Goal: Information Seeking & Learning: Find specific fact

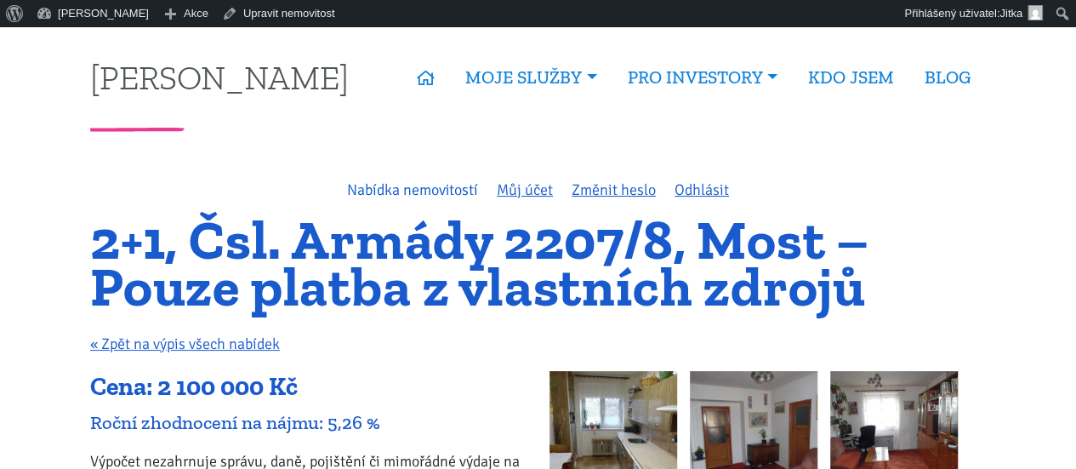
click at [416, 187] on link "Nabídka nemovitostí" at bounding box center [412, 189] width 131 height 19
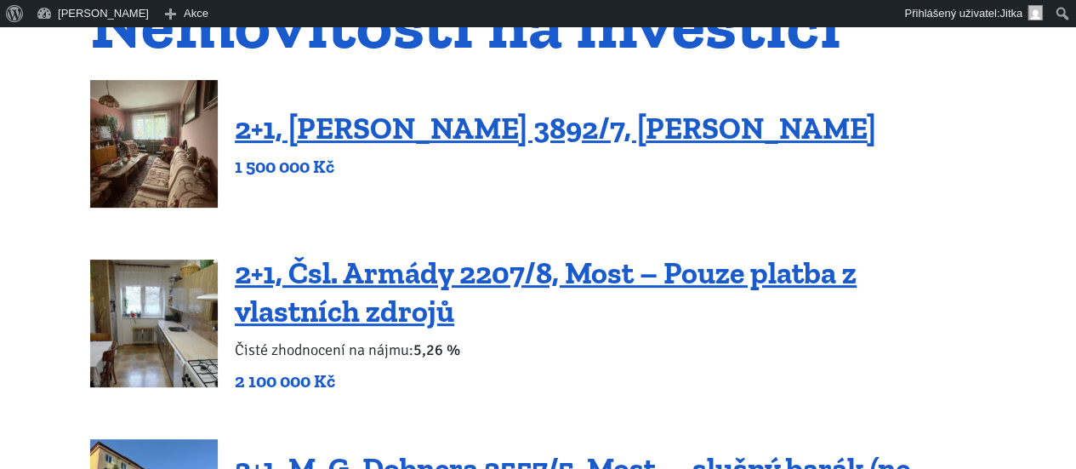
scroll to position [230, 0]
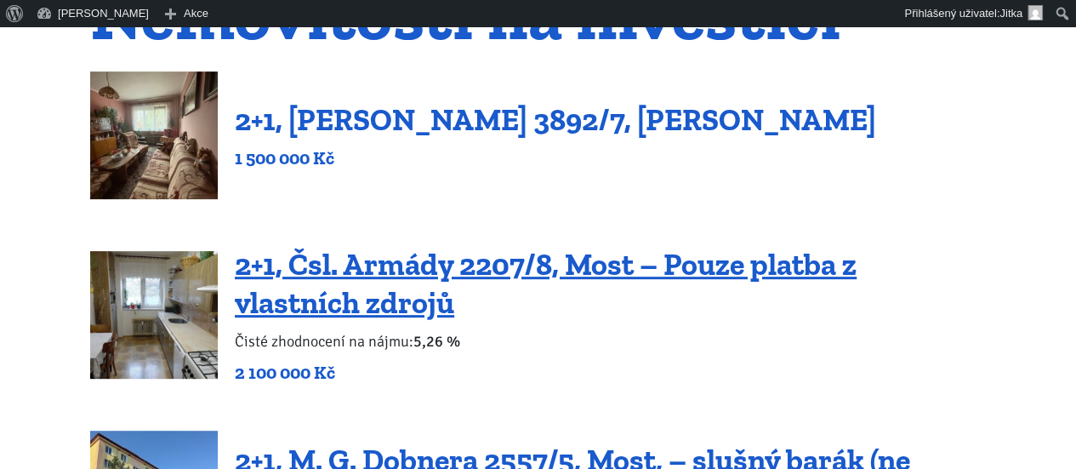
click at [408, 121] on link "2+1, Beethovenova 3892/7, Chomutov" at bounding box center [555, 119] width 641 height 37
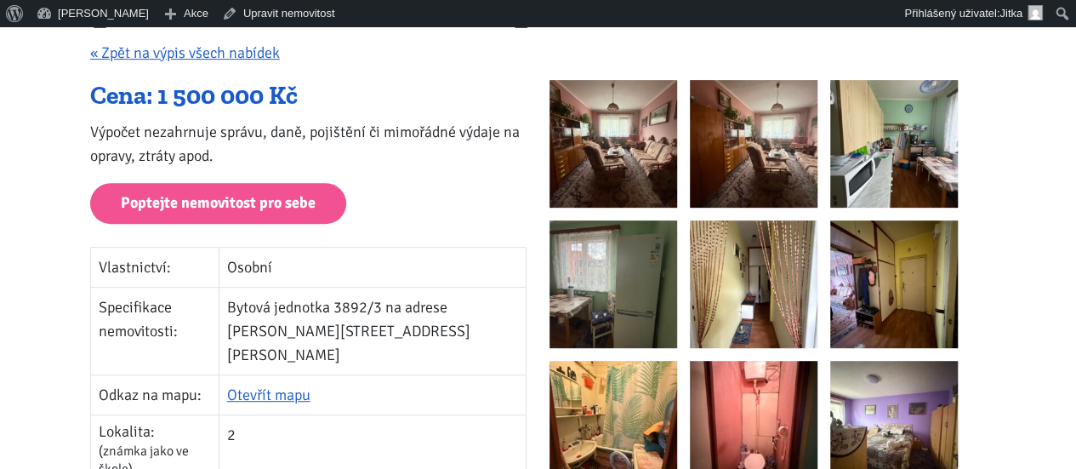
scroll to position [276, 0]
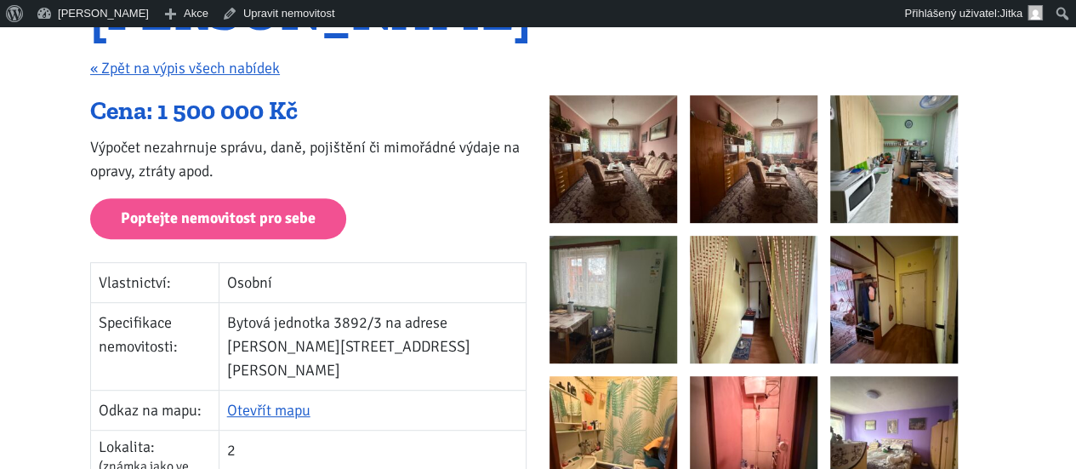
click at [350, 317] on td "Bytová jednotka 3892/3 na adrese [PERSON_NAME][STREET_ADDRESS][PERSON_NAME]" at bounding box center [372, 347] width 307 height 88
drag, startPoint x: 240, startPoint y: 343, endPoint x: 378, endPoint y: 338, distance: 137.9
click at [378, 338] on td "Bytová jednotka 3892/3 na adrese [PERSON_NAME][STREET_ADDRESS][PERSON_NAME]" at bounding box center [372, 347] width 307 height 88
copy td "Beethovenova 3892/7"
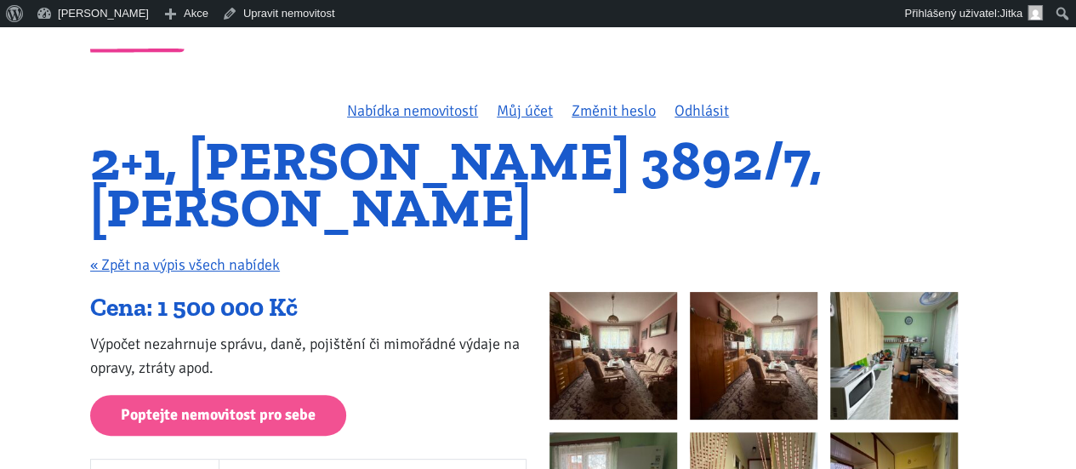
scroll to position [44, 0]
